Goal: Task Accomplishment & Management: Manage account settings

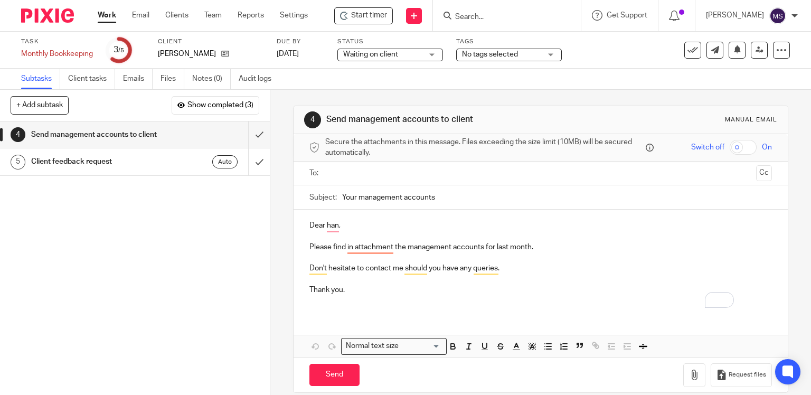
click at [72, 26] on div at bounding box center [43, 15] width 87 height 31
click at [167, 131] on div "1 Inform client job started 2 Process bookkeeping 9 Jul 2025 Complete step 2 4 …" at bounding box center [135, 257] width 270 height 273
click at [270, 13] on link "Settings" at bounding box center [294, 15] width 28 height 11
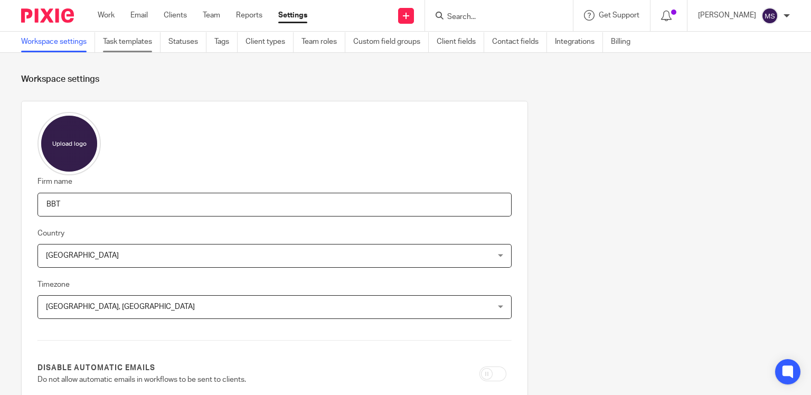
click at [141, 43] on link "Task templates" at bounding box center [132, 42] width 58 height 21
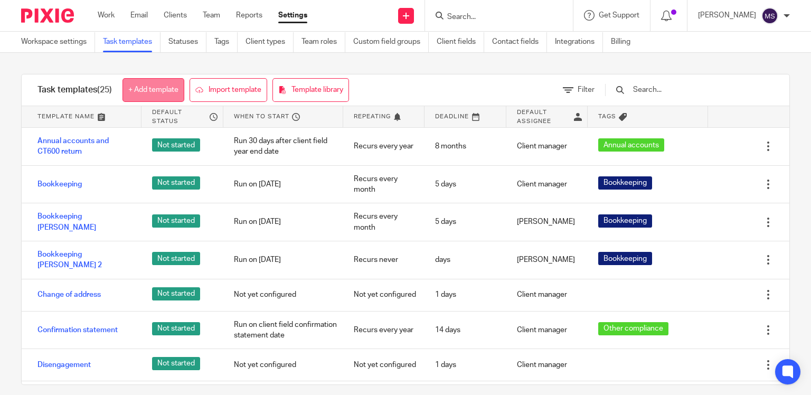
click at [144, 99] on link "+ Add template" at bounding box center [153, 90] width 62 height 24
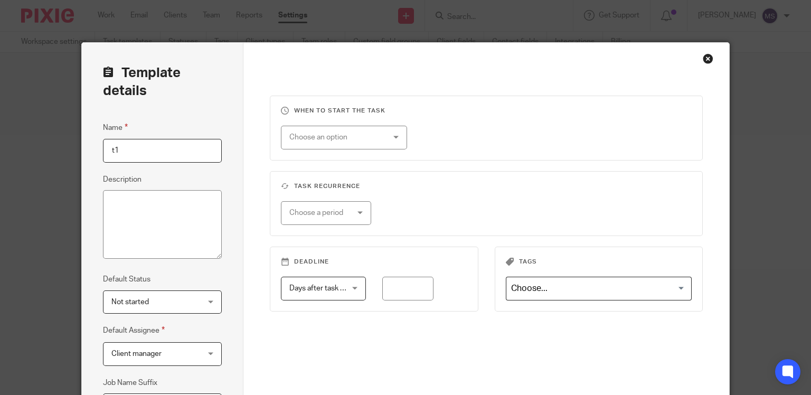
type input "t1"
click at [191, 119] on div "Template details Name t1 Description Default Status Not started Not started Not…" at bounding box center [163, 279] width 162 height 472
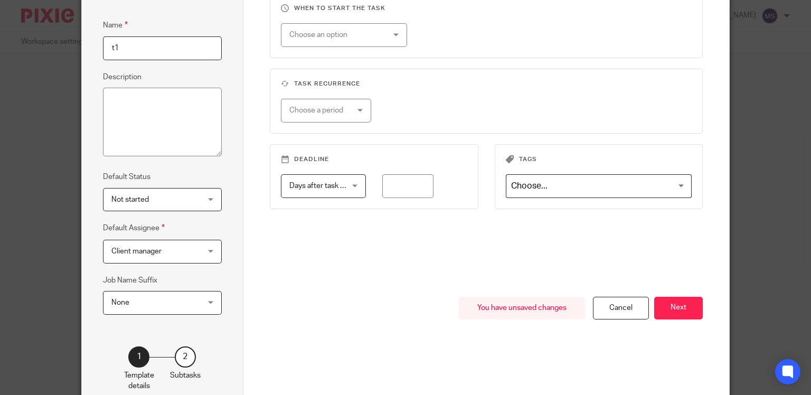
scroll to position [158, 0]
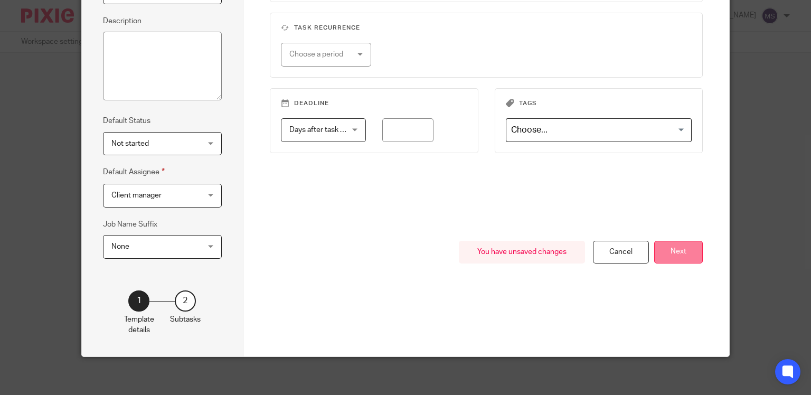
click at [666, 254] on button "Next" at bounding box center [678, 252] width 49 height 23
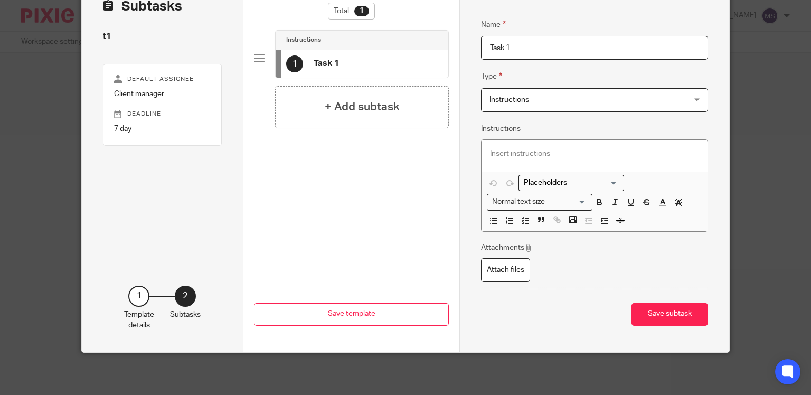
scroll to position [74, 0]
click at [548, 91] on span "Instructions" at bounding box center [576, 100] width 175 height 22
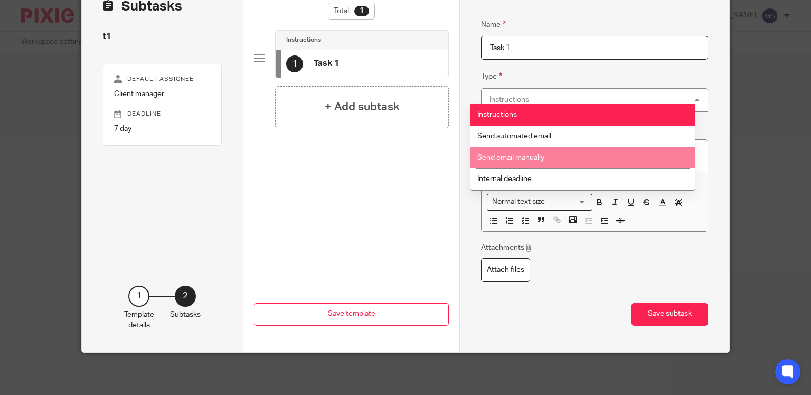
click at [356, 158] on div "Total 1 Instructions 1 Task 1 + Add subtask" at bounding box center [351, 116] width 195 height 226
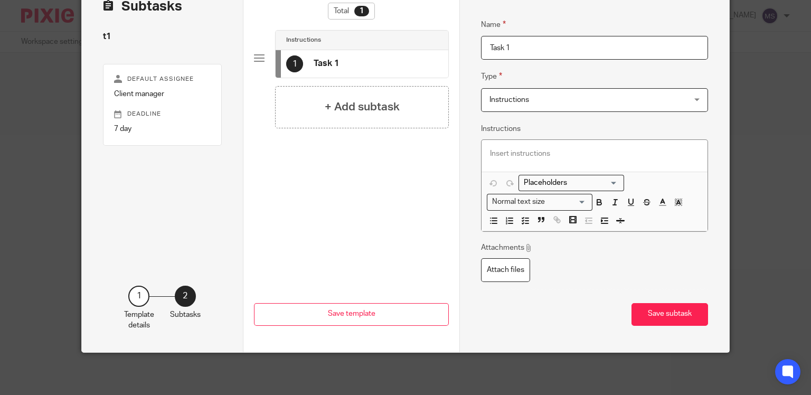
click at [529, 105] on div "Name Task 1 Type Instructions Instructions Instructions Send automated email Se…" at bounding box center [594, 153] width 227 height 300
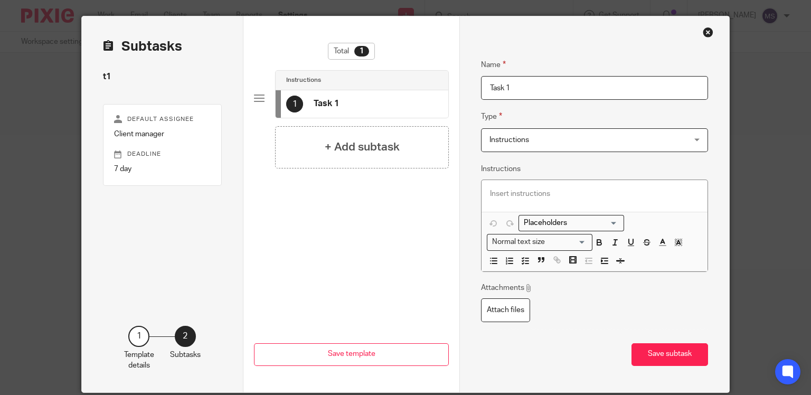
scroll to position [0, 0]
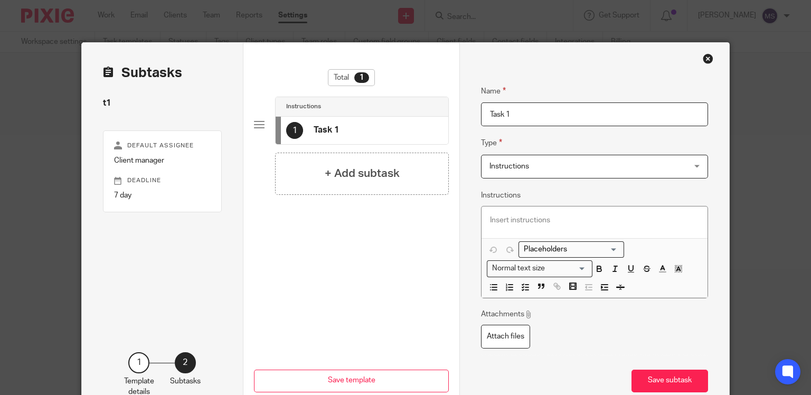
click at [491, 168] on span "Instructions" at bounding box center [509, 166] width 40 height 7
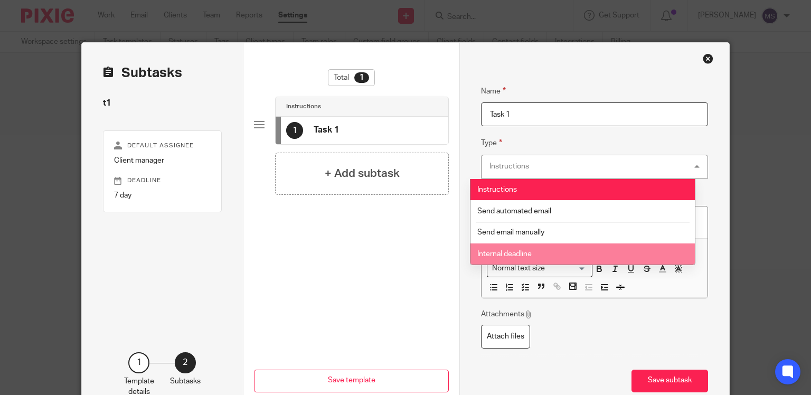
click at [485, 250] on span "Internal deadline" at bounding box center [504, 253] width 54 height 7
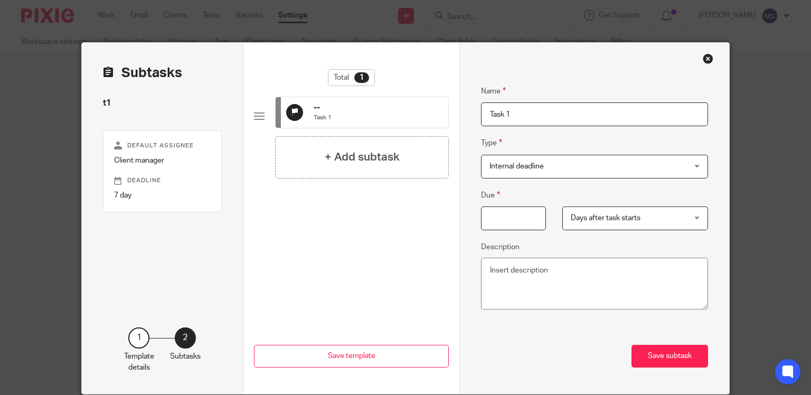
click at [500, 225] on input "Due" at bounding box center [513, 218] width 65 height 24
click at [571, 212] on span "Days after task starts" at bounding box center [625, 218] width 109 height 22
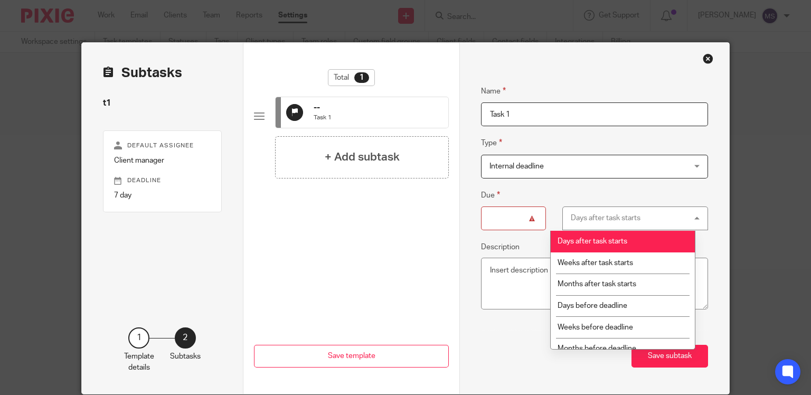
click at [391, 240] on div "Total 1 -- Task 1 + Add subtask" at bounding box center [351, 171] width 195 height 205
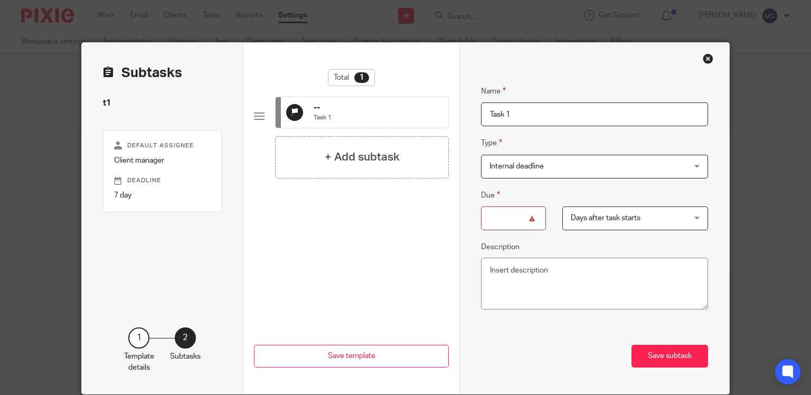
click at [584, 216] on span "Days after task starts" at bounding box center [606, 217] width 70 height 7
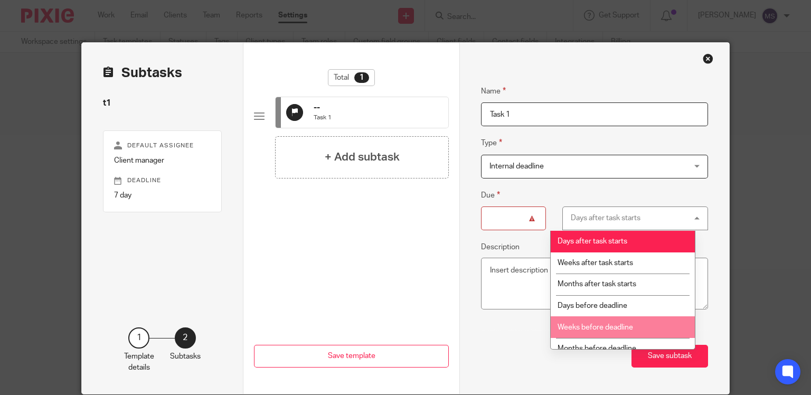
click at [495, 167] on span "Internal deadline" at bounding box center [516, 166] width 54 height 7
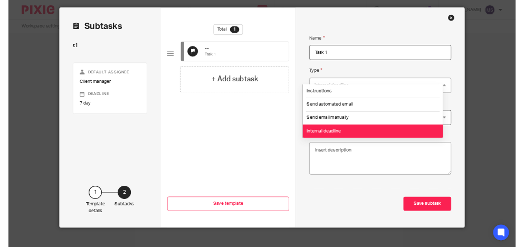
scroll to position [44, 0]
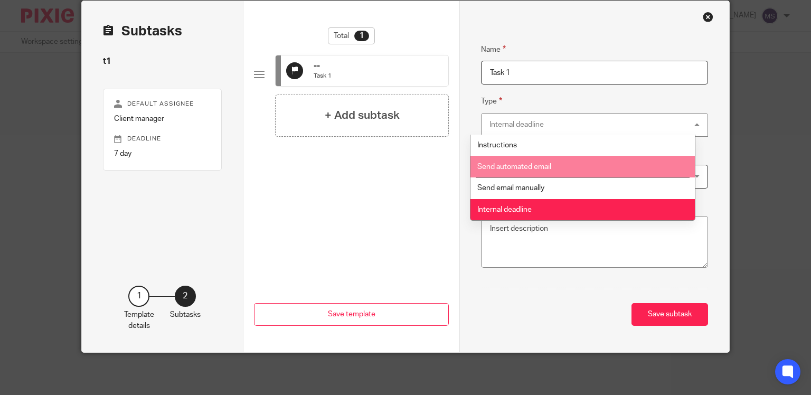
click at [517, 164] on span "Send automated email" at bounding box center [514, 166] width 74 height 7
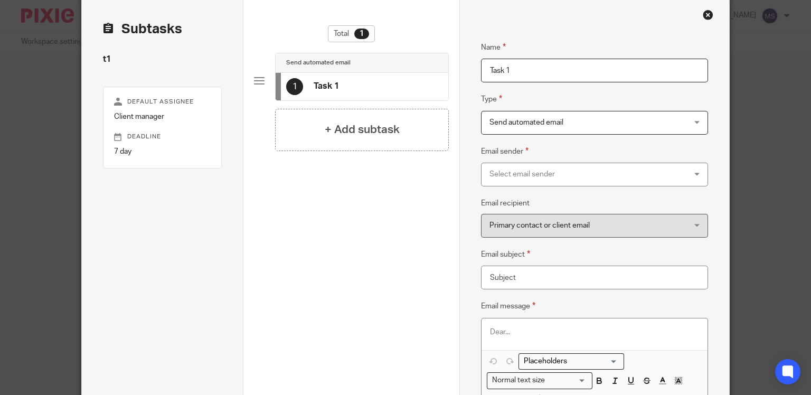
click at [490, 166] on div "Select email sender" at bounding box center [576, 174] width 175 height 22
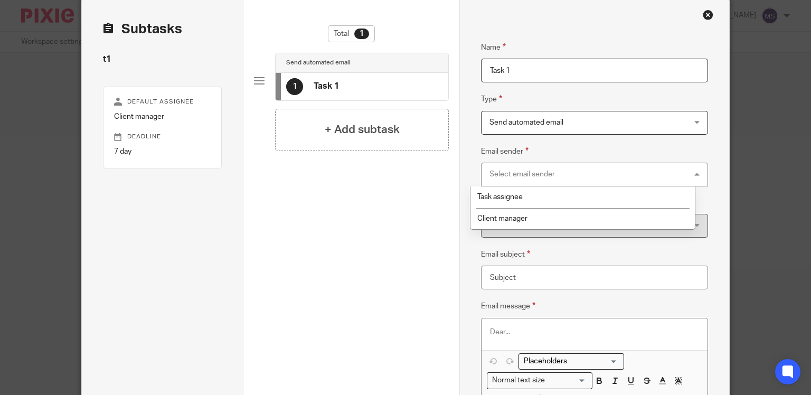
click at [490, 166] on div "Select email sender" at bounding box center [594, 175] width 227 height 24
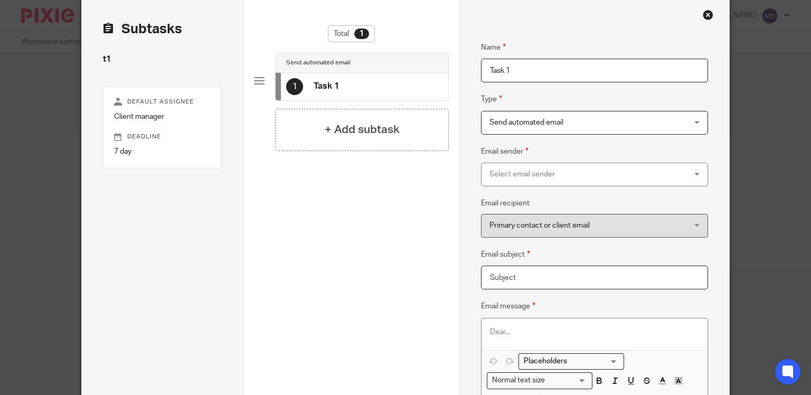
click at [512, 271] on input "Email subject" at bounding box center [594, 278] width 227 height 24
click at [391, 271] on div "Total 1 Send automated email 1 Task 1 + Add subtask" at bounding box center [351, 177] width 195 height 304
click at [481, 219] on div "Primary contact or client email Primary contact or client email" at bounding box center [594, 226] width 227 height 24
click at [496, 177] on div "Select email sender" at bounding box center [576, 174] width 175 height 22
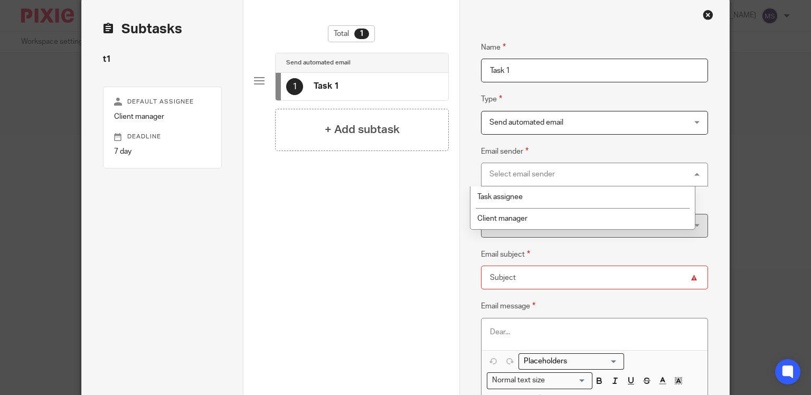
click at [499, 123] on span "Send automated email" at bounding box center [526, 122] width 74 height 7
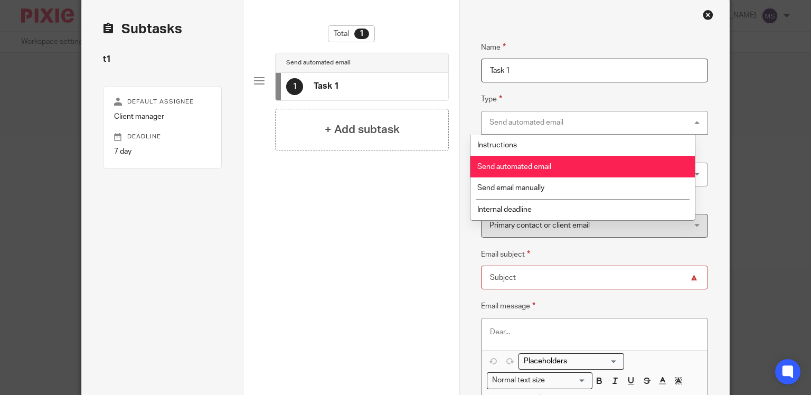
click at [499, 123] on div "Send automated email" at bounding box center [526, 122] width 74 height 7
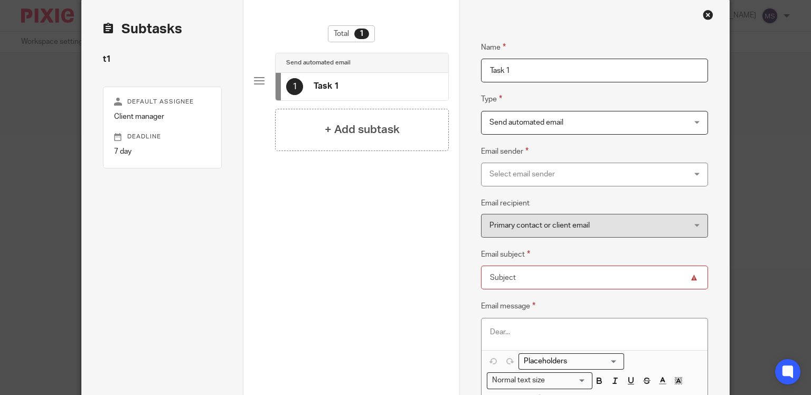
click at [495, 180] on div "Select email sender" at bounding box center [576, 174] width 175 height 22
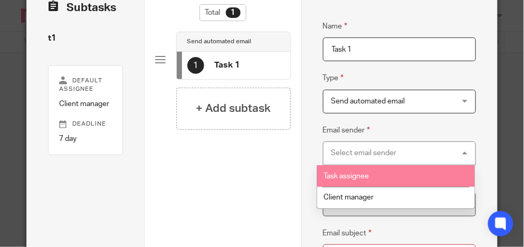
click at [247, 178] on div "Total 1 Send automated email 1 Task 1 + Add subtask" at bounding box center [223, 160] width 136 height 312
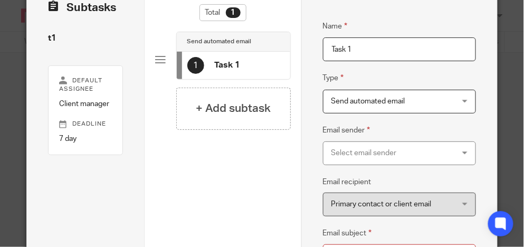
scroll to position [0, 0]
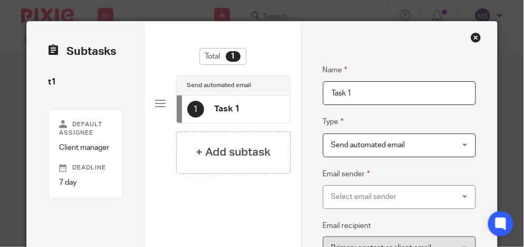
click at [347, 150] on span "Send automated email" at bounding box center [390, 145] width 116 height 22
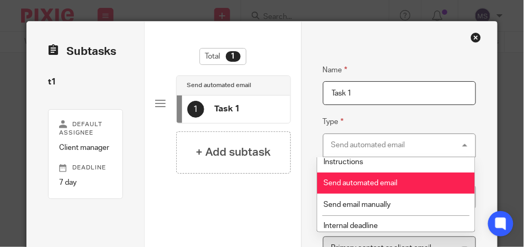
scroll to position [7, 0]
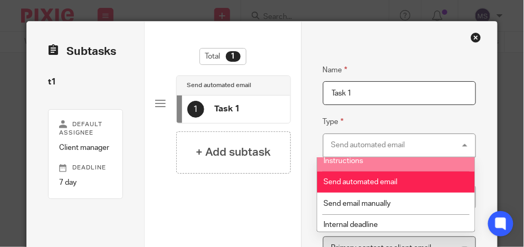
click at [340, 134] on div "Send automated email Send automated email" at bounding box center [400, 146] width 154 height 24
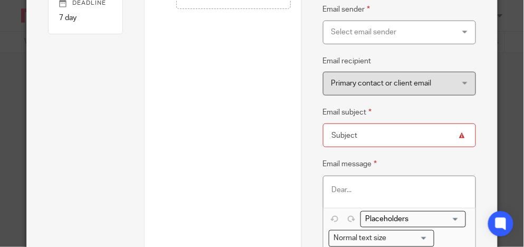
scroll to position [211, 0]
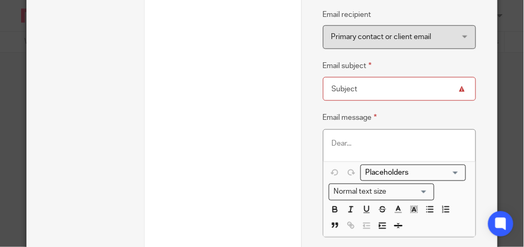
click at [330, 138] on div at bounding box center [400, 146] width 153 height 32
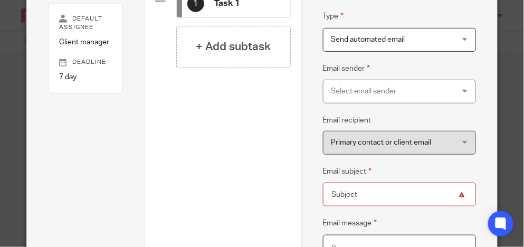
scroll to position [0, 0]
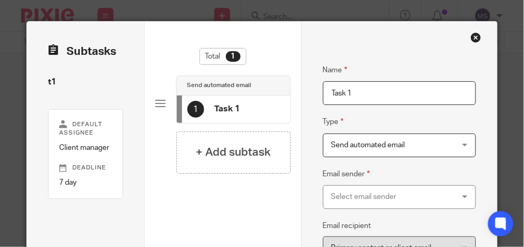
click at [338, 141] on span "Send automated email" at bounding box center [369, 144] width 74 height 7
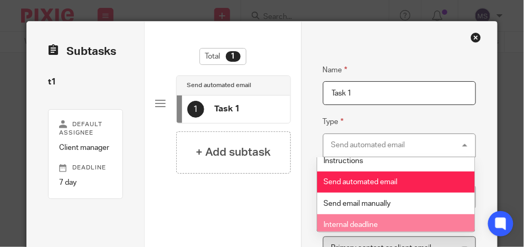
click at [347, 221] on span "Internal deadline" at bounding box center [351, 224] width 54 height 7
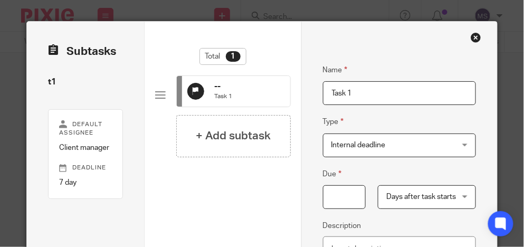
scroll to position [106, 0]
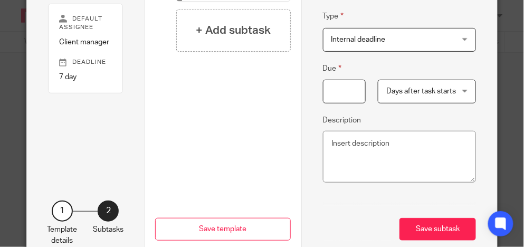
click at [339, 86] on input "Due" at bounding box center [344, 92] width 43 height 24
click at [418, 90] on span "Days after task starts" at bounding box center [421, 91] width 70 height 7
click at [330, 94] on input "Due" at bounding box center [344, 92] width 43 height 24
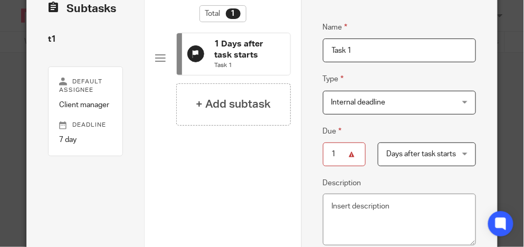
scroll to position [0, 0]
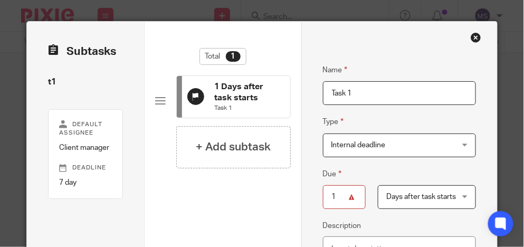
type input "1"
click at [361, 143] on span "Internal deadline" at bounding box center [359, 144] width 54 height 7
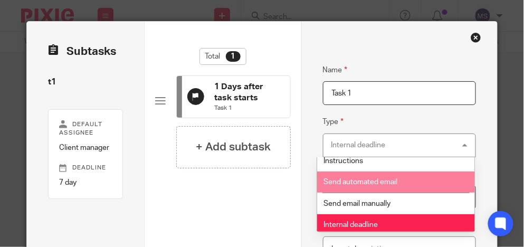
click at [361, 178] on span "Send automated email" at bounding box center [361, 181] width 74 height 7
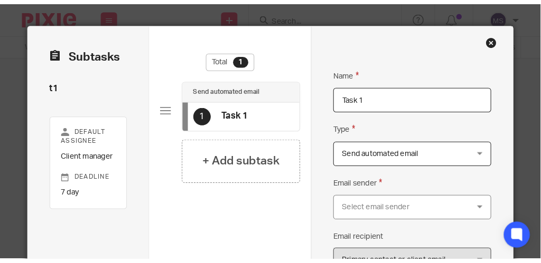
scroll to position [106, 0]
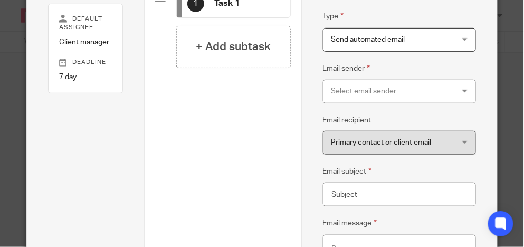
click at [332, 78] on div "Email sender Select email sender Task assignee Client manager" at bounding box center [400, 82] width 154 height 41
click at [333, 89] on div "Select email sender" at bounding box center [390, 91] width 116 height 22
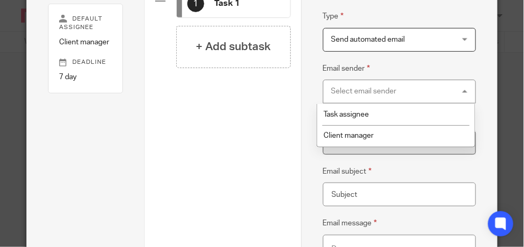
click at [333, 89] on div "Select email sender" at bounding box center [364, 91] width 65 height 7
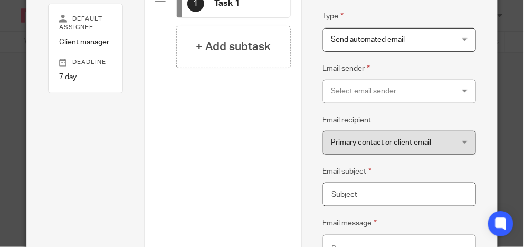
click at [342, 198] on input "Email subject" at bounding box center [400, 195] width 154 height 24
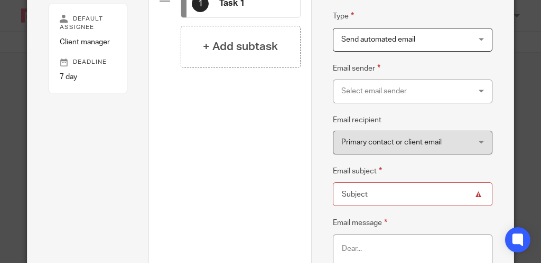
click at [265, 146] on div "Total 1 Send automated email 1 Task 1 + Add subtask" at bounding box center [229, 98] width 141 height 312
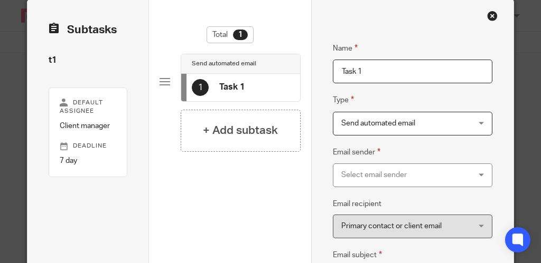
scroll to position [0, 0]
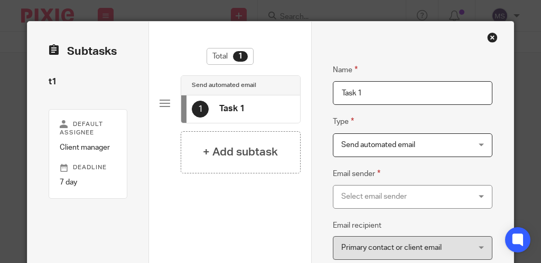
click at [354, 145] on span "Send automated email" at bounding box center [378, 144] width 74 height 7
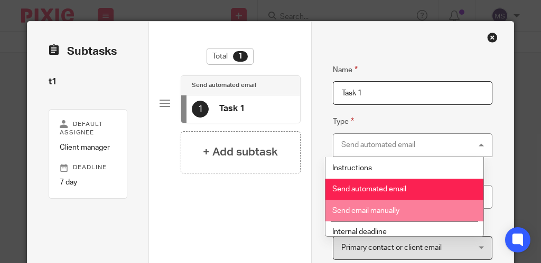
click at [372, 210] on span "Send email manually" at bounding box center [365, 210] width 67 height 7
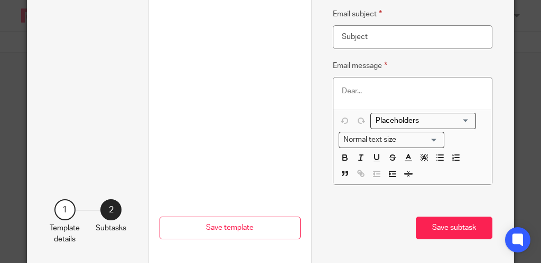
scroll to position [106, 0]
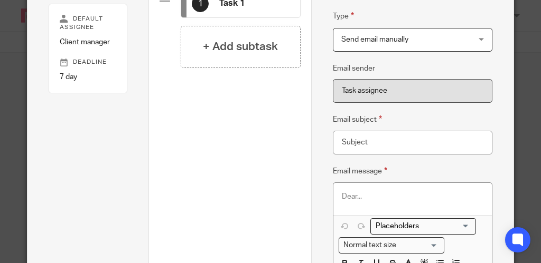
click at [355, 30] on span "Send email manually" at bounding box center [401, 40] width 120 height 22
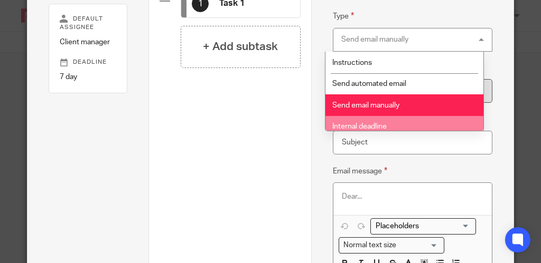
click at [354, 119] on li "Internal deadline" at bounding box center [404, 127] width 158 height 22
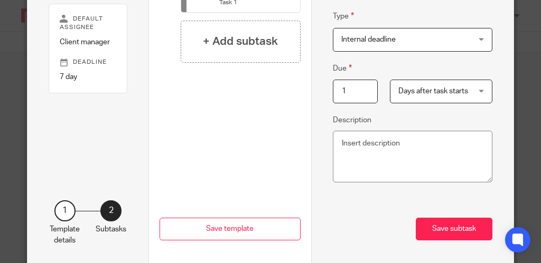
click at [354, 98] on input "1" at bounding box center [355, 92] width 45 height 24
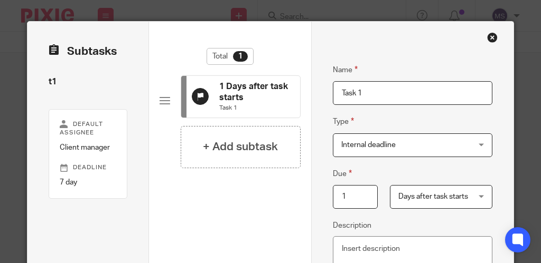
click at [386, 146] on span "Internal deadline" at bounding box center [368, 144] width 54 height 7
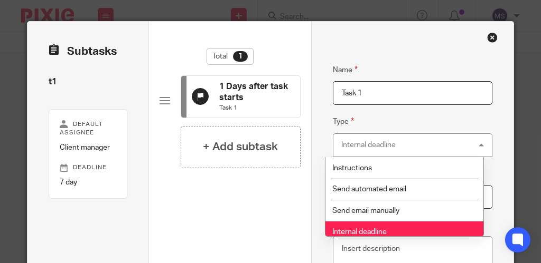
click at [386, 146] on div "Internal deadline" at bounding box center [368, 144] width 54 height 7
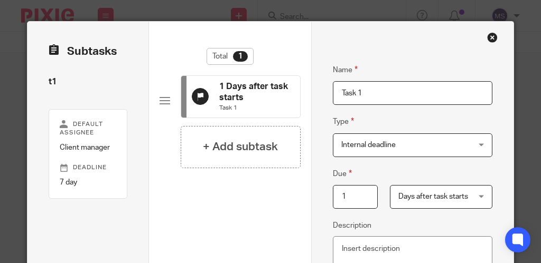
scroll to position [106, 0]
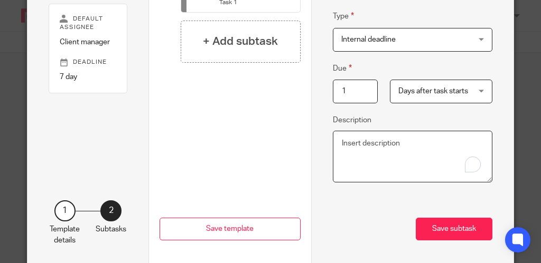
click at [343, 158] on textarea "Description" at bounding box center [412, 157] width 159 height 52
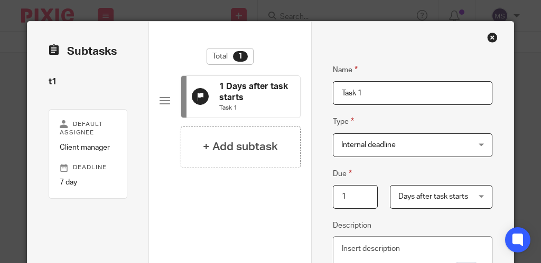
click at [398, 203] on span "Days after task starts" at bounding box center [435, 197] width 74 height 22
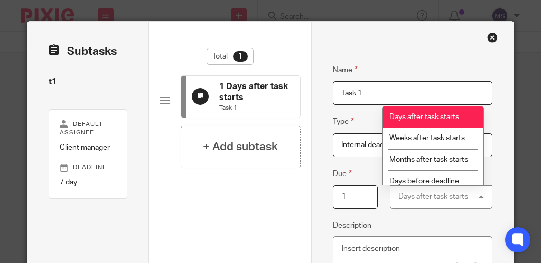
click at [399, 198] on div "Days after task starts" at bounding box center [433, 196] width 70 height 7
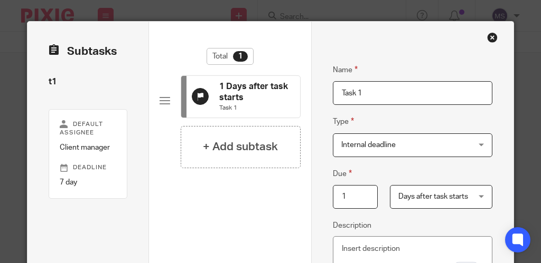
click at [317, 155] on div "Name Task 1 Type Internal deadline Internal deadline Instructions Send automate…" at bounding box center [412, 197] width 202 height 351
click at [341, 147] on span "Internal deadline" at bounding box center [401, 145] width 120 height 22
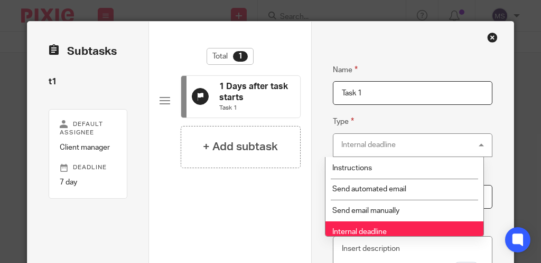
click at [341, 143] on div "Internal deadline" at bounding box center [368, 144] width 54 height 7
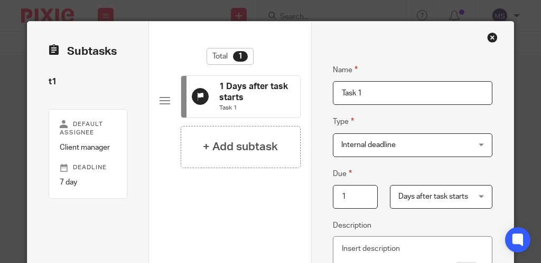
click at [333, 138] on div "Internal deadline Internal deadline" at bounding box center [412, 146] width 159 height 24
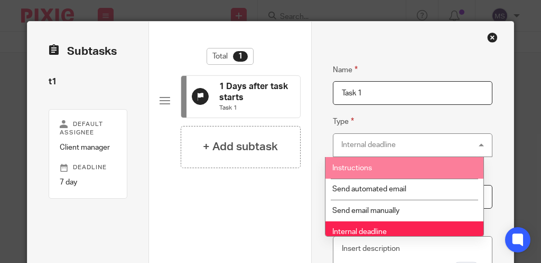
click at [342, 134] on div "Internal deadline Internal deadline" at bounding box center [412, 146] width 159 height 24
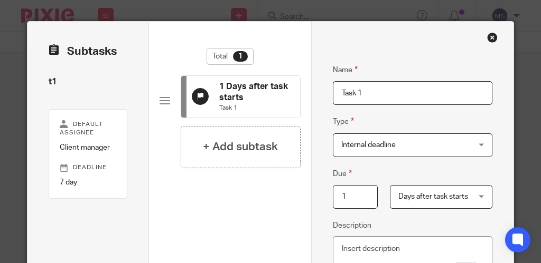
click at [415, 205] on span "Days after task starts" at bounding box center [435, 197] width 74 height 22
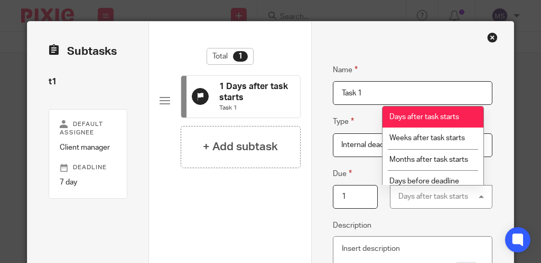
click at [409, 197] on div "Days after task starts" at bounding box center [433, 196] width 70 height 7
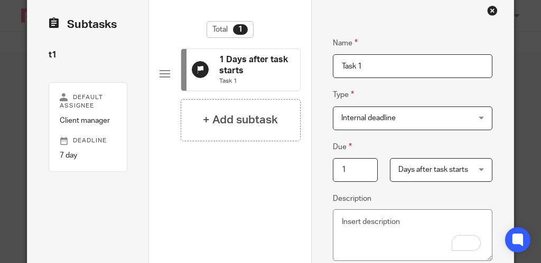
scroll to position [106, 0]
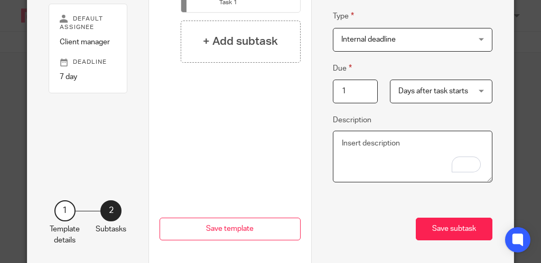
click at [340, 153] on textarea "Description" at bounding box center [412, 157] width 159 height 52
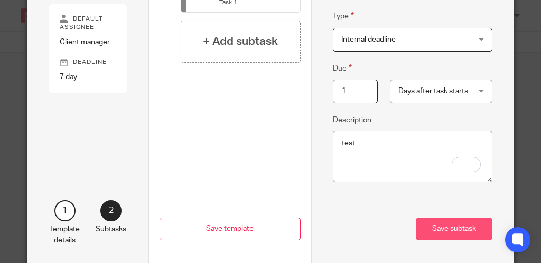
type textarea "test"
click at [427, 227] on button "Save subtask" at bounding box center [453, 229] width 77 height 23
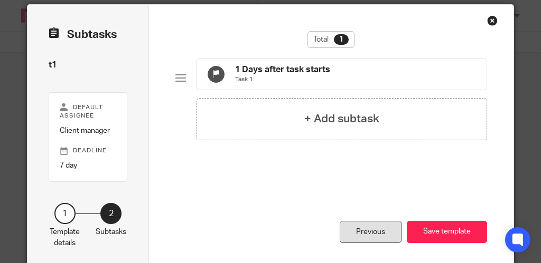
scroll to position [0, 0]
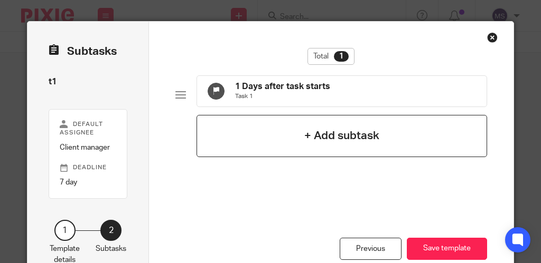
click at [326, 144] on h4 "+ Add subtask" at bounding box center [341, 136] width 75 height 16
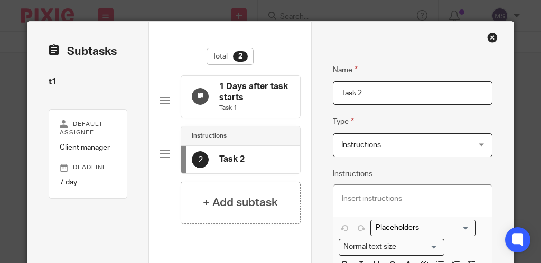
click at [353, 138] on span "Instructions" at bounding box center [401, 145] width 120 height 22
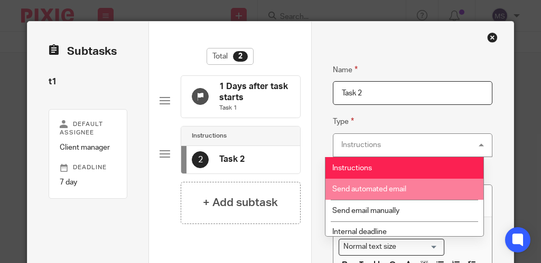
click at [353, 186] on span "Send automated email" at bounding box center [369, 189] width 74 height 7
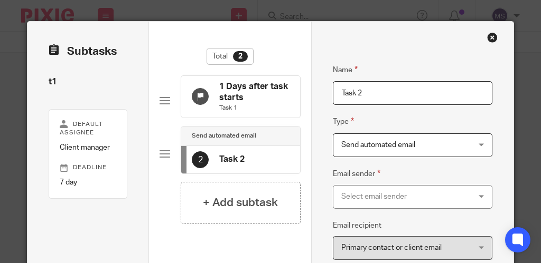
scroll to position [106, 0]
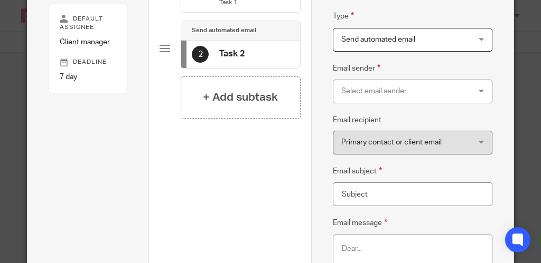
click at [348, 75] on div "Email sender Select email sender Task assignee Client manager" at bounding box center [412, 82] width 159 height 41
click at [348, 83] on div "Select email sender" at bounding box center [401, 91] width 120 height 22
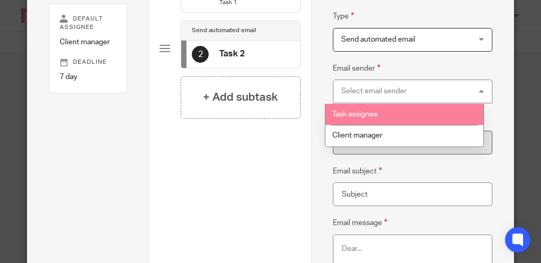
click at [363, 114] on span "Task assignee" at bounding box center [354, 114] width 45 height 7
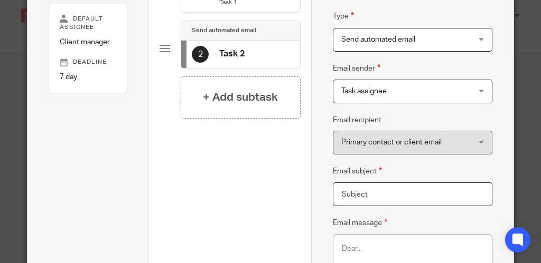
click at [361, 193] on input "Email subject" at bounding box center [412, 195] width 159 height 24
type input "mitchellsalt7@gmail.com"
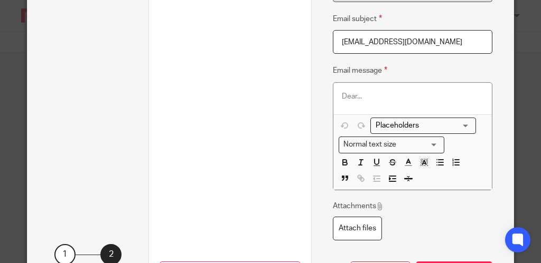
scroll to position [317, 0]
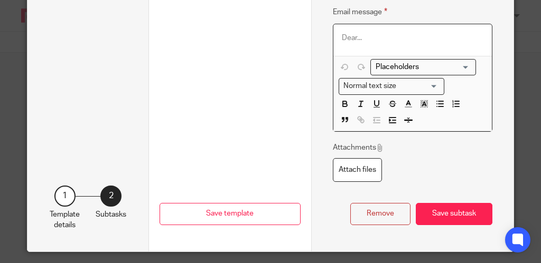
click at [346, 41] on p "To enrich screen reader interactions, please activate Accessibility in Grammarl…" at bounding box center [412, 38] width 141 height 11
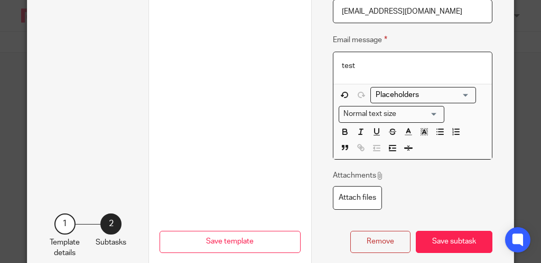
scroll to position [348, 0]
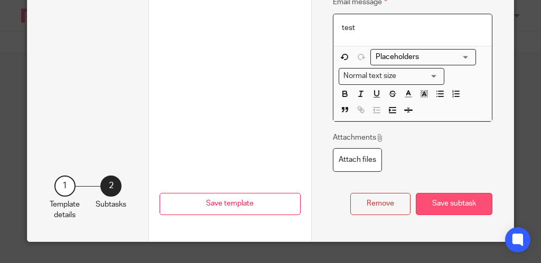
click at [424, 193] on button "Save subtask" at bounding box center [453, 204] width 77 height 23
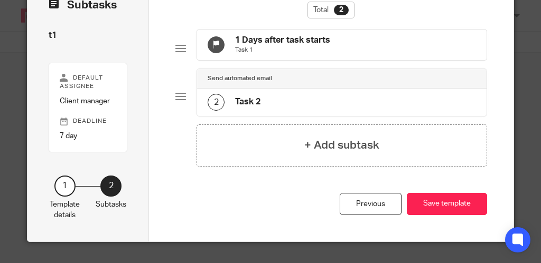
click at [62, 186] on div "1" at bounding box center [64, 186] width 21 height 21
click at [60, 186] on div "1" at bounding box center [64, 186] width 21 height 21
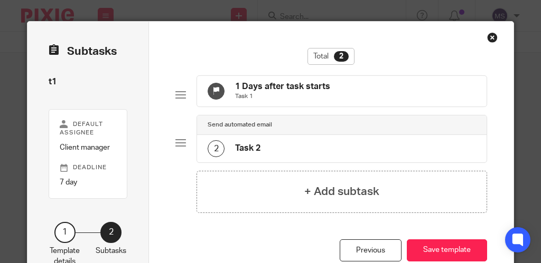
click at [54, 238] on div "1" at bounding box center [64, 232] width 21 height 21
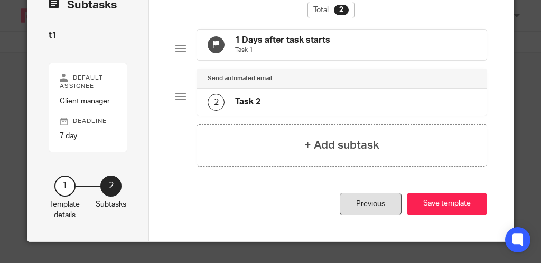
click at [358, 201] on div "Previous" at bounding box center [370, 204] width 62 height 23
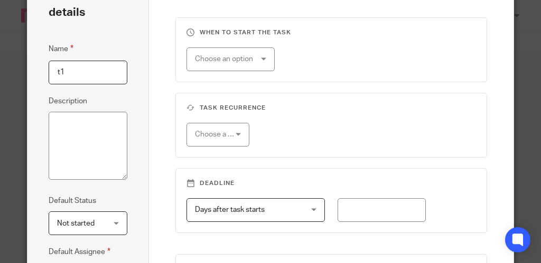
click at [72, 72] on input "t1" at bounding box center [88, 73] width 79 height 24
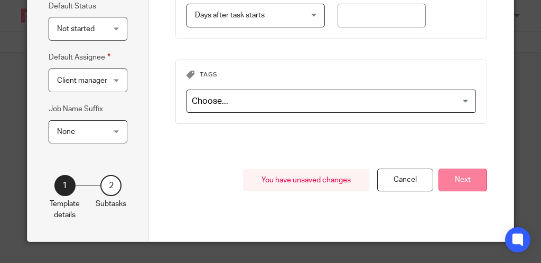
type input "email test"
click at [438, 172] on button "Next" at bounding box center [462, 180] width 49 height 23
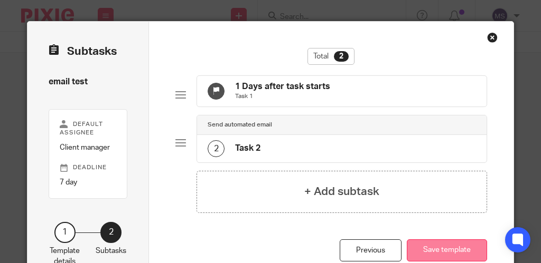
click at [407, 259] on button "Save template" at bounding box center [446, 251] width 80 height 23
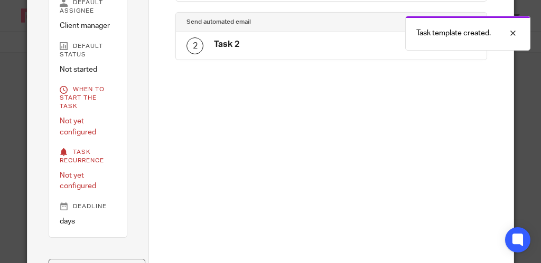
scroll to position [211, 0]
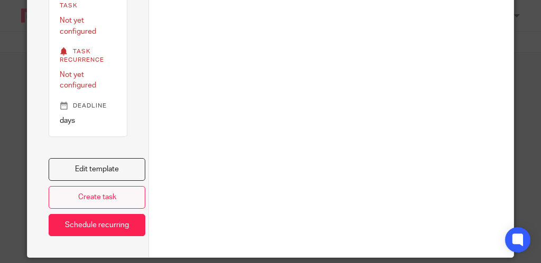
click at [111, 200] on link "Create task" at bounding box center [97, 197] width 97 height 23
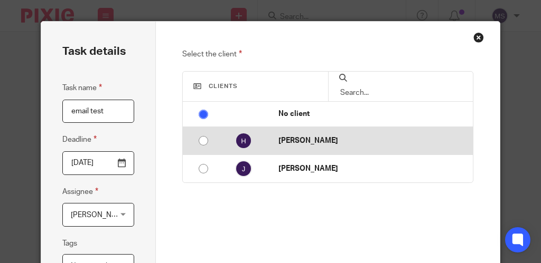
click at [220, 150] on td at bounding box center [240, 141] width 54 height 28
radio input "false"
radio input "true"
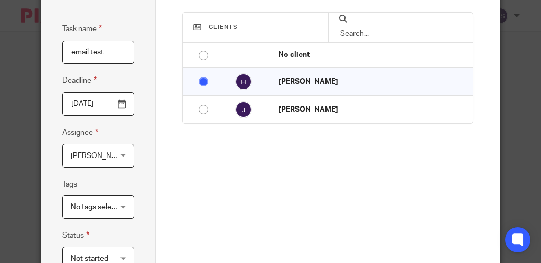
scroll to position [106, 0]
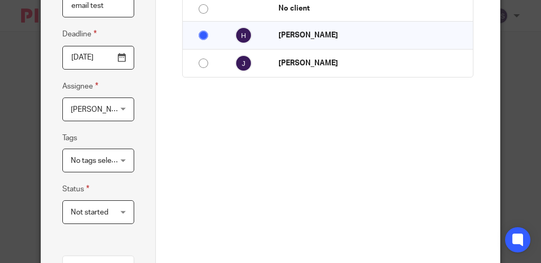
click at [71, 164] on span "No tags selected" at bounding box center [99, 160] width 56 height 7
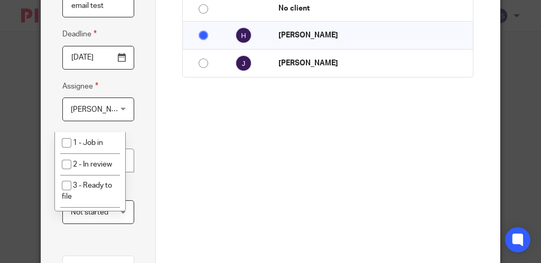
scroll to position [211, 0]
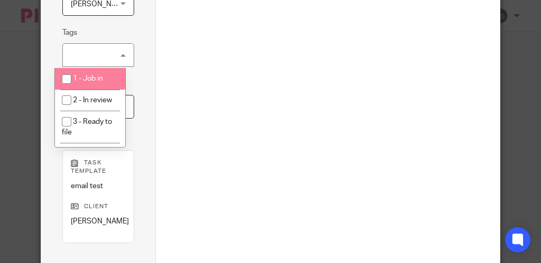
click at [72, 45] on div "No tags selected" at bounding box center [98, 55] width 72 height 24
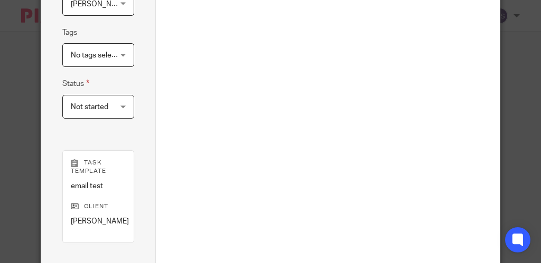
click at [72, 45] on span "No tags selected" at bounding box center [96, 55] width 50 height 22
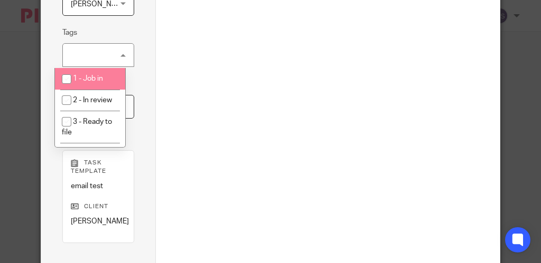
click at [88, 53] on div "No tags selected" at bounding box center [98, 55] width 72 height 24
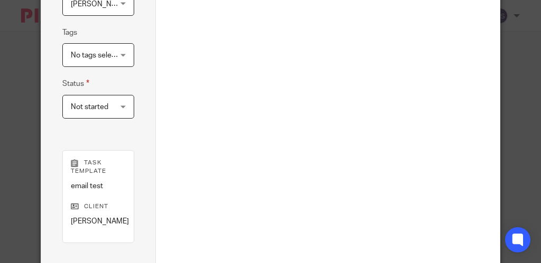
scroll to position [317, 0]
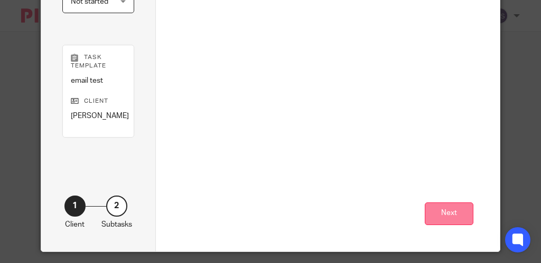
click at [430, 210] on button "Next" at bounding box center [448, 214] width 49 height 23
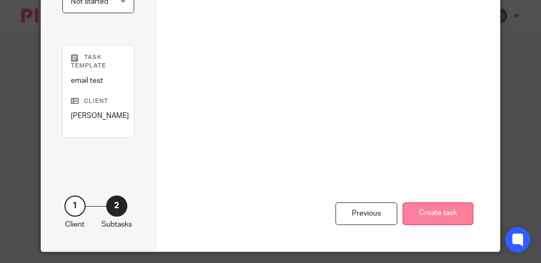
click at [406, 218] on button "Create task" at bounding box center [437, 214] width 71 height 23
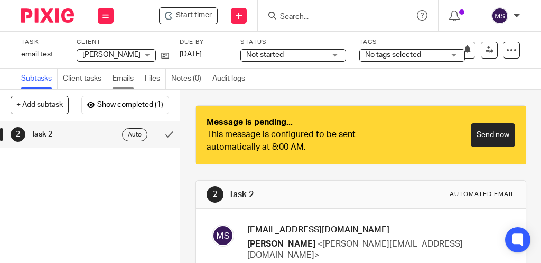
click at [114, 74] on link "Emails" at bounding box center [125, 79] width 27 height 21
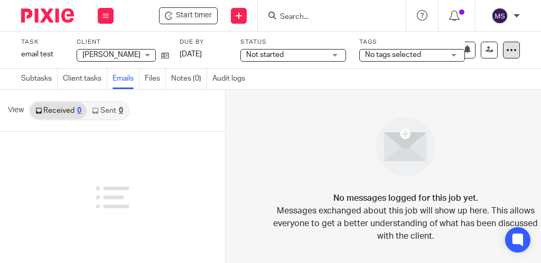
click at [503, 48] on div at bounding box center [511, 50] width 17 height 17
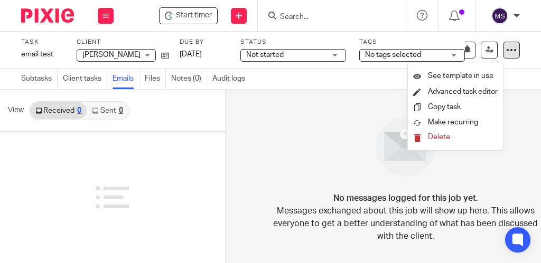
click at [503, 48] on div at bounding box center [511, 50] width 17 height 17
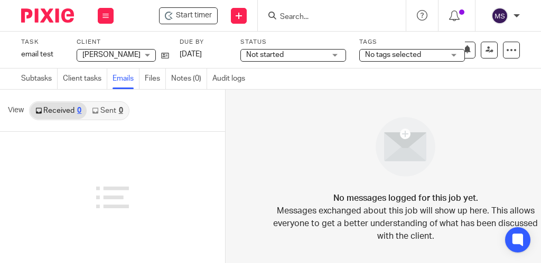
click at [119, 49] on div "[PERSON_NAME]" at bounding box center [116, 55] width 79 height 13
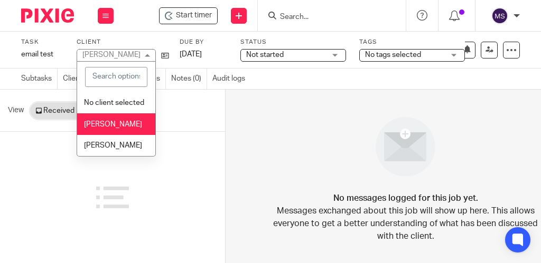
click at [117, 50] on div "[PERSON_NAME]" at bounding box center [116, 55] width 79 height 13
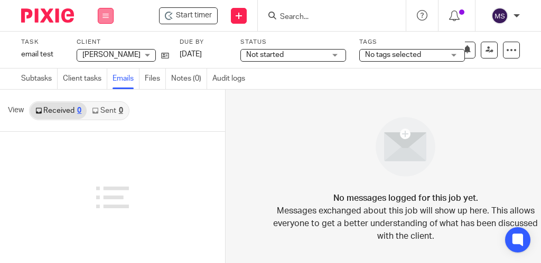
click at [103, 18] on icon at bounding box center [105, 16] width 6 height 6
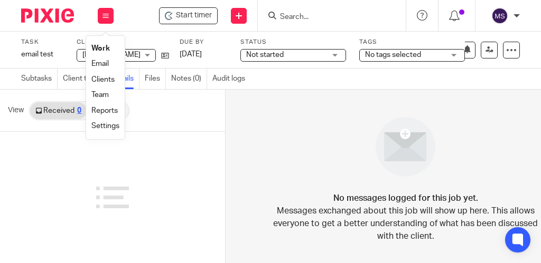
click at [107, 76] on link "Clients" at bounding box center [102, 79] width 23 height 7
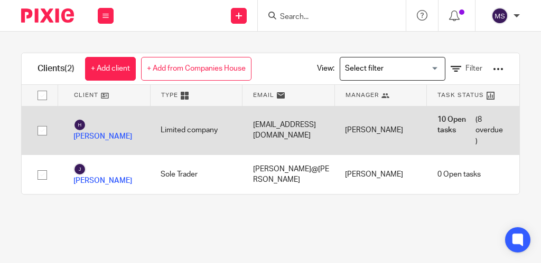
click at [99, 124] on link "[PERSON_NAME]" at bounding box center [106, 130] width 66 height 23
click at [99, 128] on link "[PERSON_NAME]" at bounding box center [106, 130] width 66 height 23
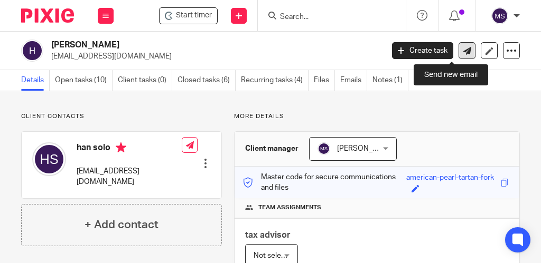
click at [463, 48] on icon at bounding box center [467, 51] width 8 height 8
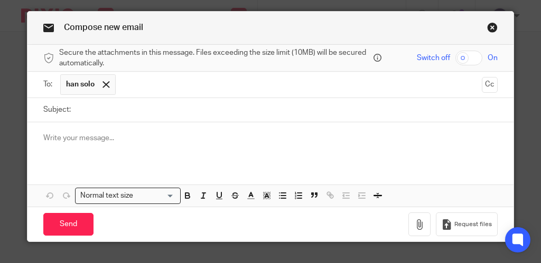
scroll to position [15, 0]
click at [414, 226] on icon "button" at bounding box center [419, 225] width 11 height 11
click at [56, 134] on p at bounding box center [270, 138] width 454 height 11
click at [373, 195] on icon "button" at bounding box center [377, 195] width 8 height 1
click at [78, 140] on div "To enrich screen reader interactions, please activate Accessibility in Grammarl…" at bounding box center [270, 142] width 486 height 41
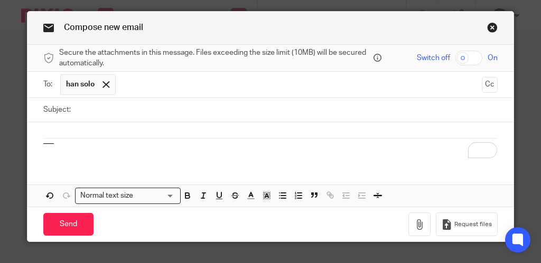
click at [67, 122] on div "To enrich screen reader interactions, please activate Accessibility in Grammarl…" at bounding box center [270, 142] width 486 height 41
click at [65, 134] on div "To enrich screen reader interactions, please activate Accessibility in Grammarl…" at bounding box center [270, 142] width 486 height 41
click at [67, 138] on div "To enrich screen reader interactions, please activate Accessibility in Grammarl…" at bounding box center [270, 142] width 486 height 41
click at [65, 139] on p "To enrich screen reader interactions, please activate Accessibility in Grammarl…" at bounding box center [270, 138] width 454 height 11
click at [487, 22] on link "Close this dialog window" at bounding box center [492, 29] width 11 height 14
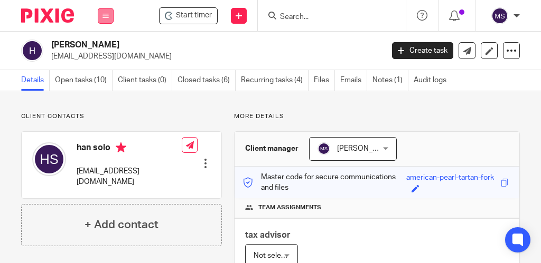
click at [97, 12] on div "Work Email Clients Team Reports Settings" at bounding box center [105, 15] width 37 height 31
click at [102, 14] on icon at bounding box center [105, 16] width 6 height 6
click at [101, 18] on button at bounding box center [106, 16] width 16 height 16
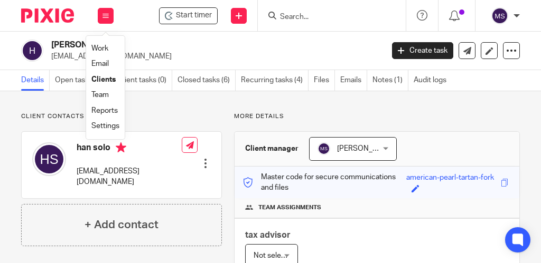
click at [96, 122] on link "Settings" at bounding box center [105, 125] width 28 height 7
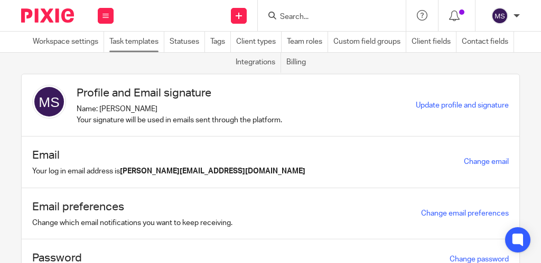
click at [132, 43] on link "Task templates" at bounding box center [136, 42] width 55 height 21
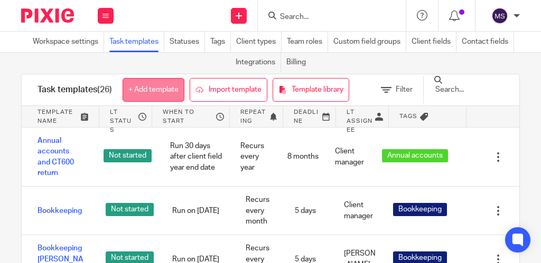
click at [154, 94] on link "+ Add template" at bounding box center [153, 90] width 62 height 24
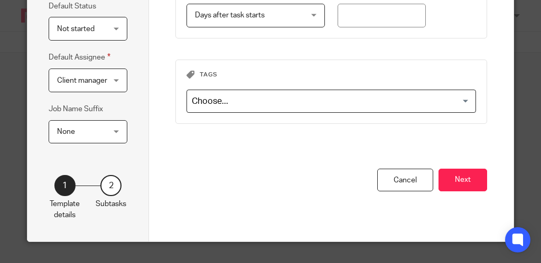
scroll to position [255, 0]
type input "ff"
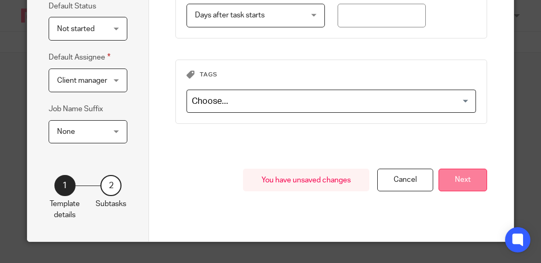
click at [458, 172] on button "Next" at bounding box center [462, 180] width 49 height 23
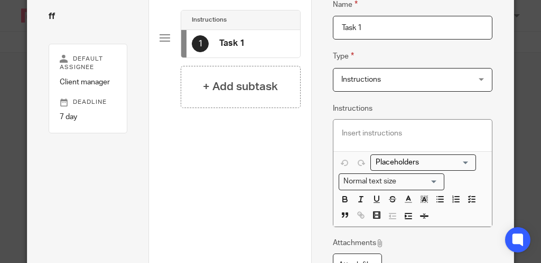
click at [361, 82] on span "Instructions" at bounding box center [401, 80] width 120 height 22
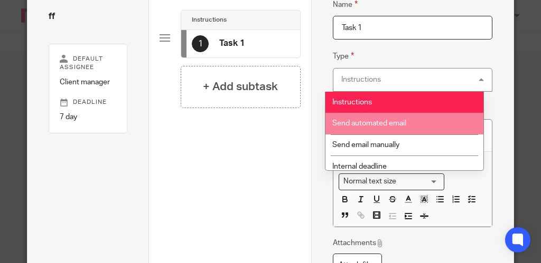
click at [348, 120] on span "Send automated email" at bounding box center [369, 123] width 74 height 7
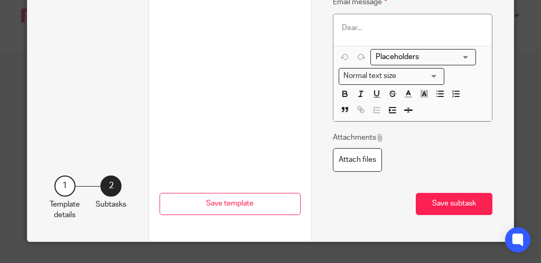
scroll to position [333, 0]
click at [386, 52] on input "Search for option" at bounding box center [421, 57] width 98 height 11
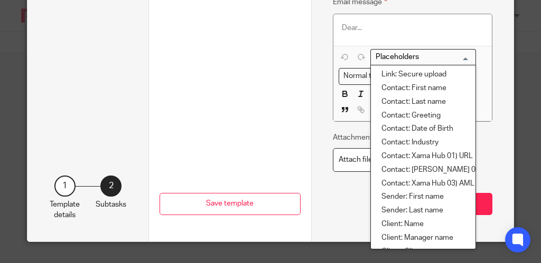
click at [379, 52] on input "Search for option" at bounding box center [421, 57] width 98 height 11
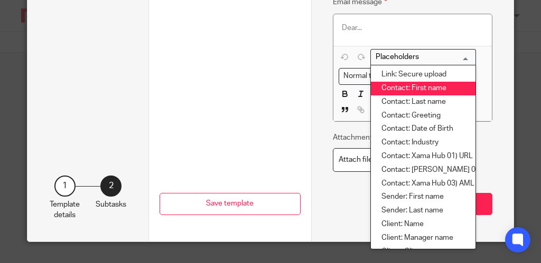
click at [383, 82] on li "Contact: First name" at bounding box center [423, 89] width 105 height 14
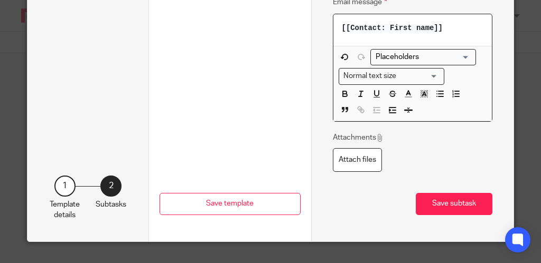
click at [392, 62] on div "Loading..." at bounding box center [423, 57] width 106 height 16
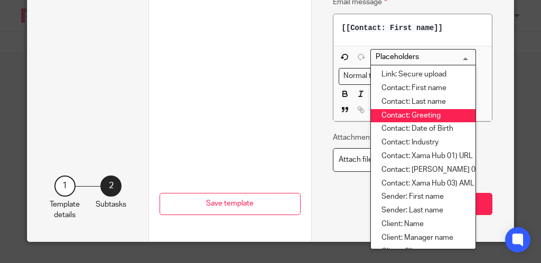
click at [403, 117] on li "Contact: Greeting" at bounding box center [423, 116] width 105 height 14
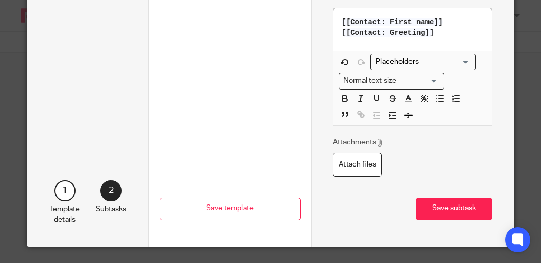
drag, startPoint x: 438, startPoint y: 35, endPoint x: 342, endPoint y: 22, distance: 97.0
click at [342, 22] on p "[[Contact: First name]] [[Contact: Greeting]]" at bounding box center [412, 28] width 141 height 22
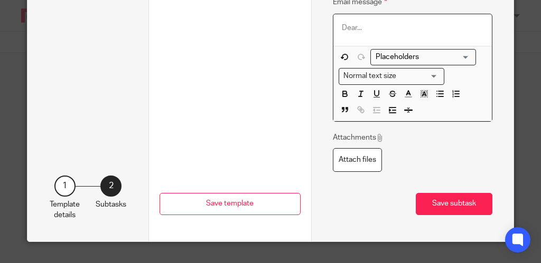
scroll to position [227, 0]
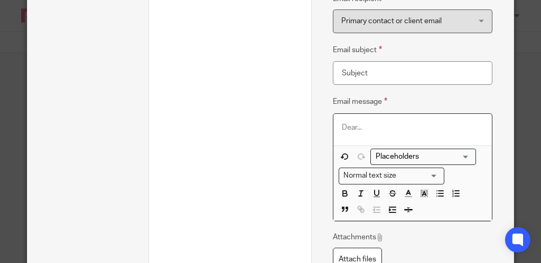
click at [389, 159] on input "Search for option" at bounding box center [421, 156] width 98 height 11
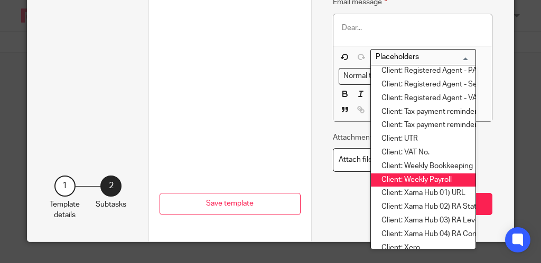
scroll to position [845, 0]
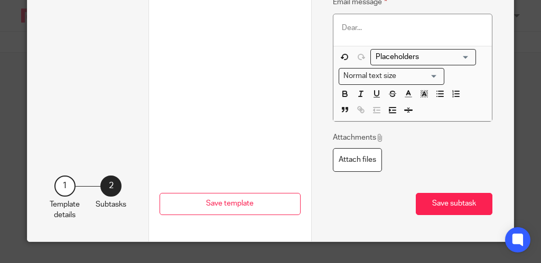
click at [193, 68] on div "Previous Save template Save template" at bounding box center [229, 137] width 141 height 209
